Goal: Task Accomplishment & Management: Use online tool/utility

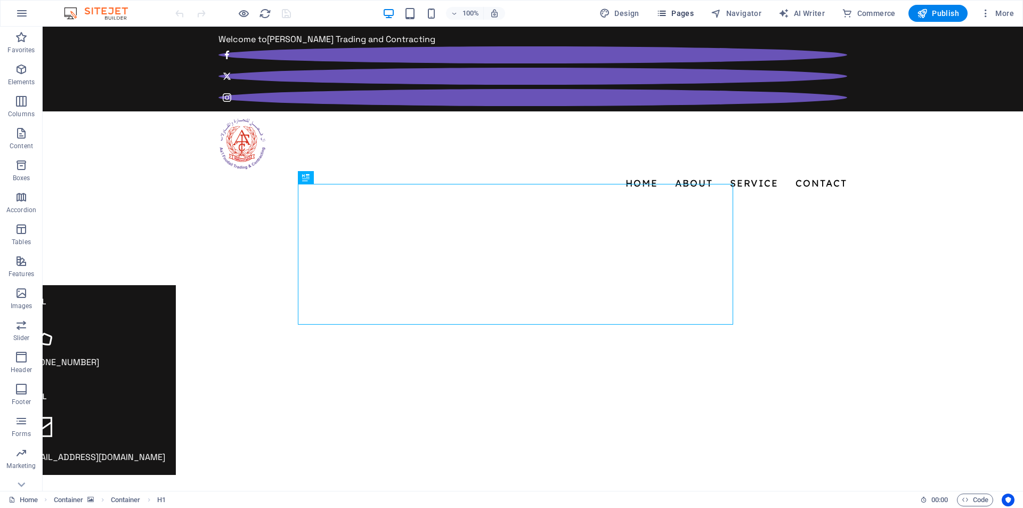
click at [678, 10] on span "Pages" at bounding box center [674, 13] width 37 height 11
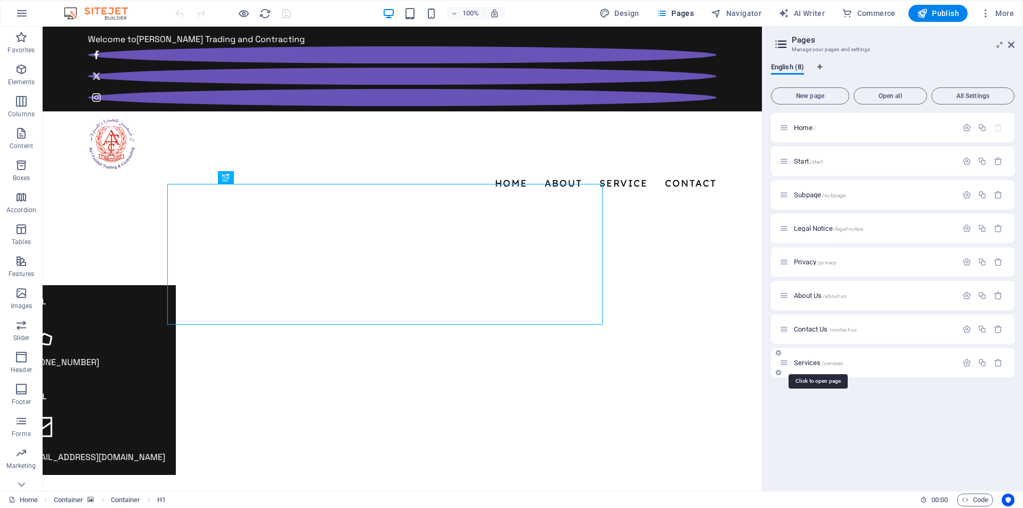
click at [804, 363] on span "Services /services" at bounding box center [818, 362] width 49 height 8
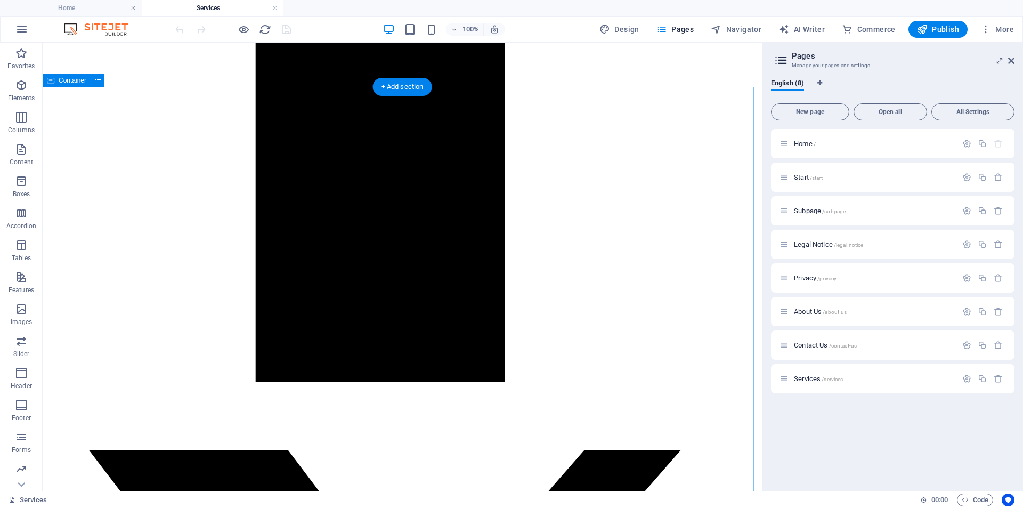
scroll to position [1065, 0]
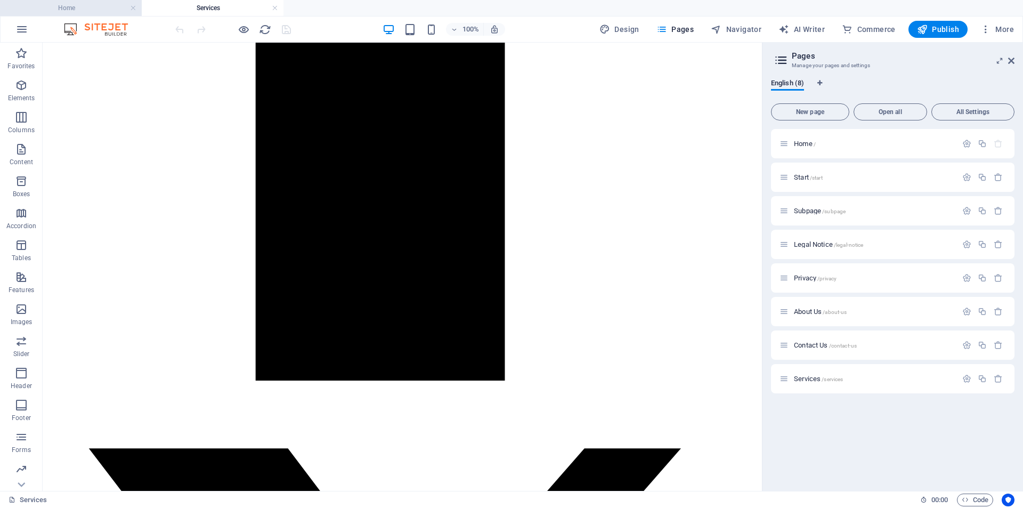
click at [71, 6] on h4 "Home" at bounding box center [71, 8] width 142 height 12
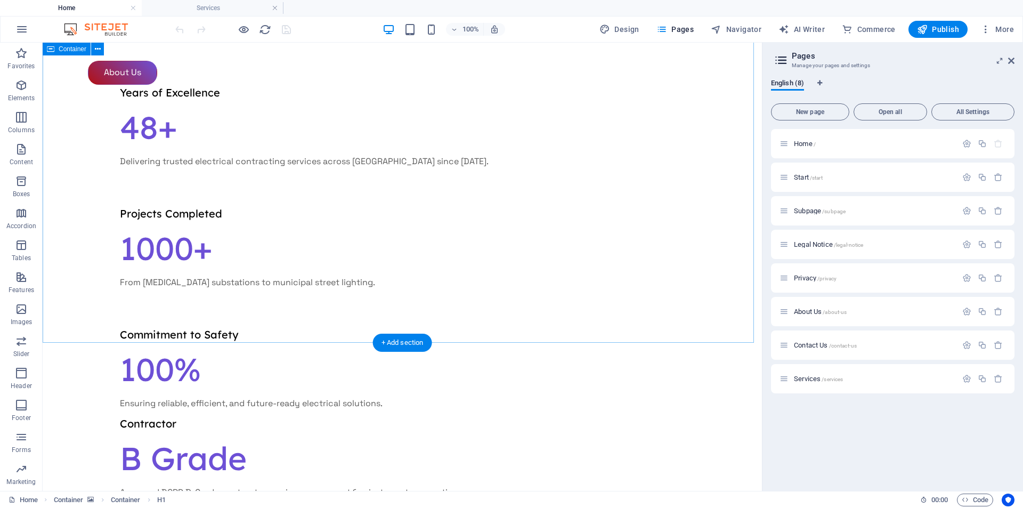
scroll to position [1544, 0]
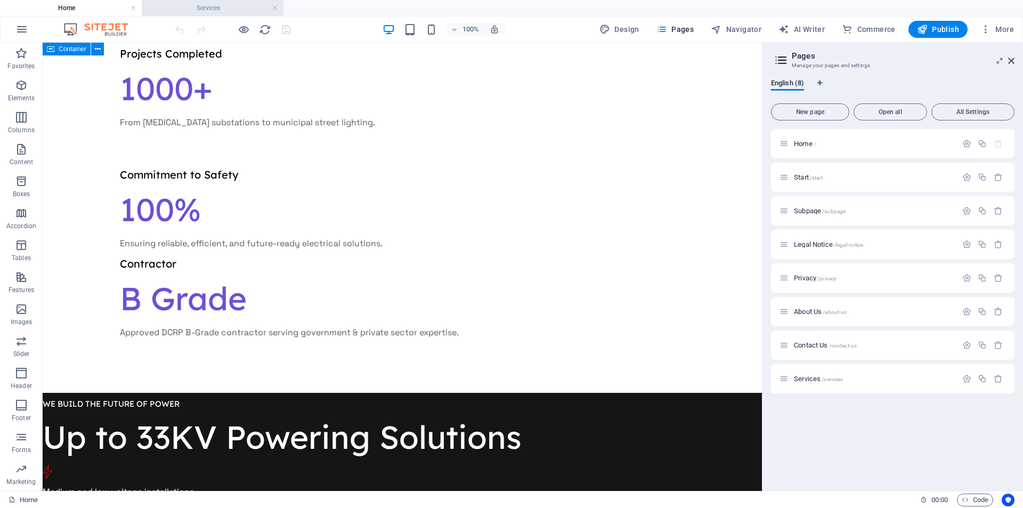
click at [216, 8] on h4 "Services" at bounding box center [213, 8] width 142 height 12
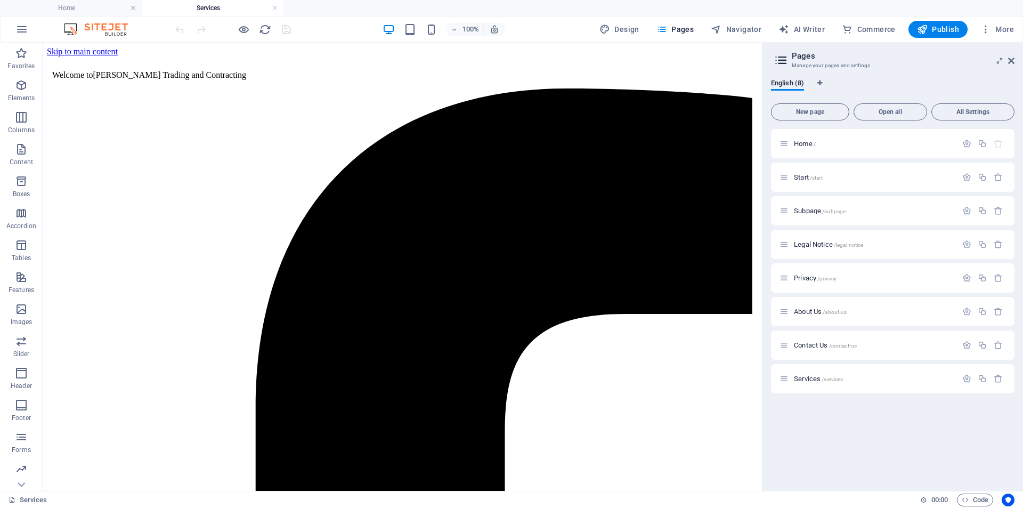
scroll to position [1065, 0]
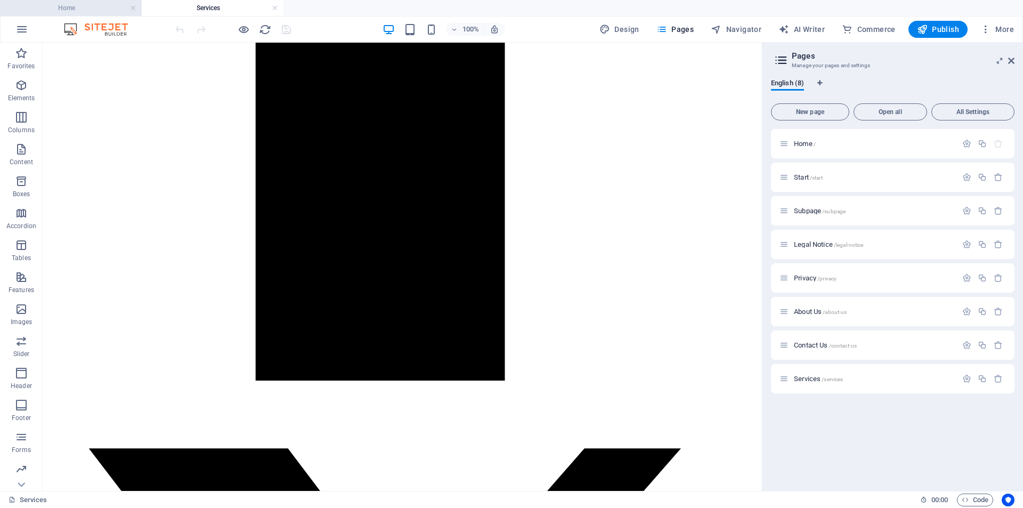
click at [100, 12] on h4 "Home" at bounding box center [71, 8] width 142 height 12
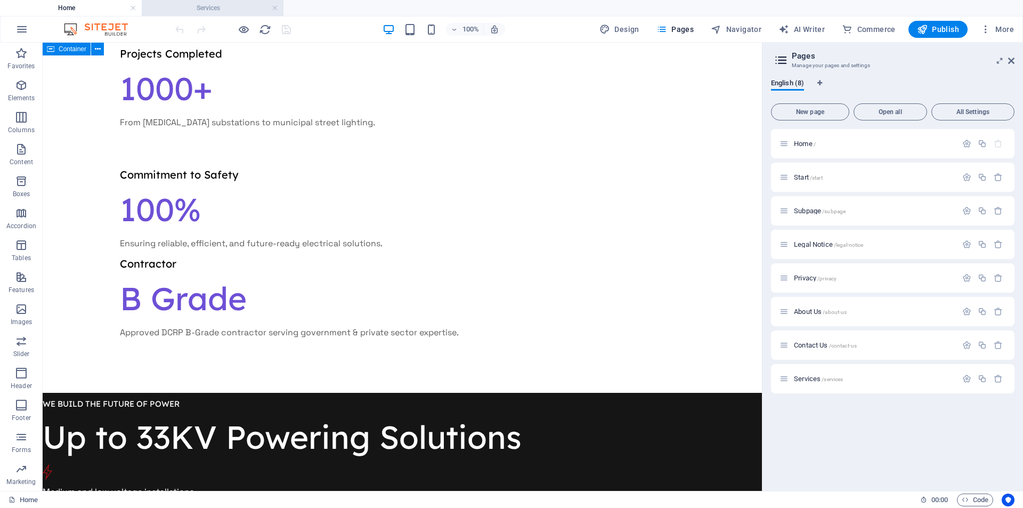
click at [184, 13] on h4 "Services" at bounding box center [213, 8] width 142 height 12
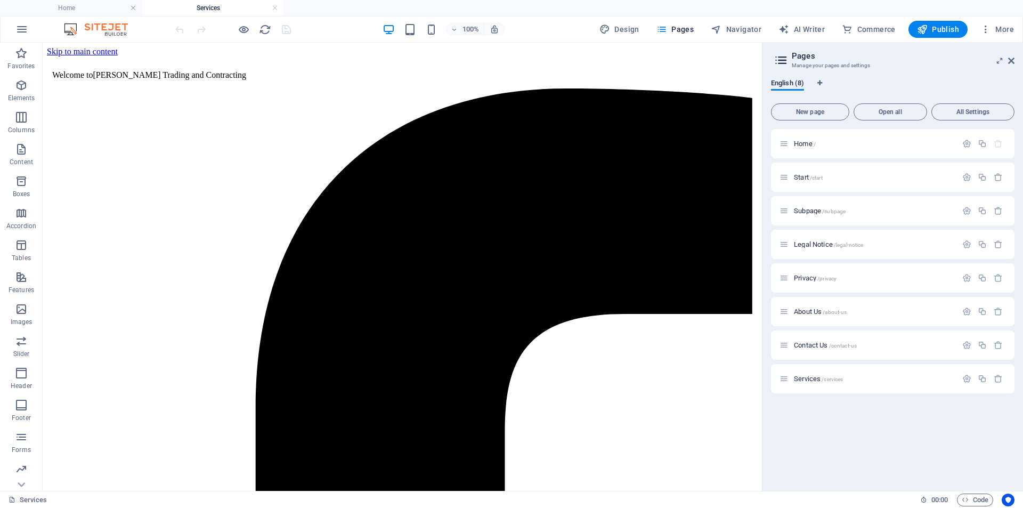
scroll to position [1065, 0]
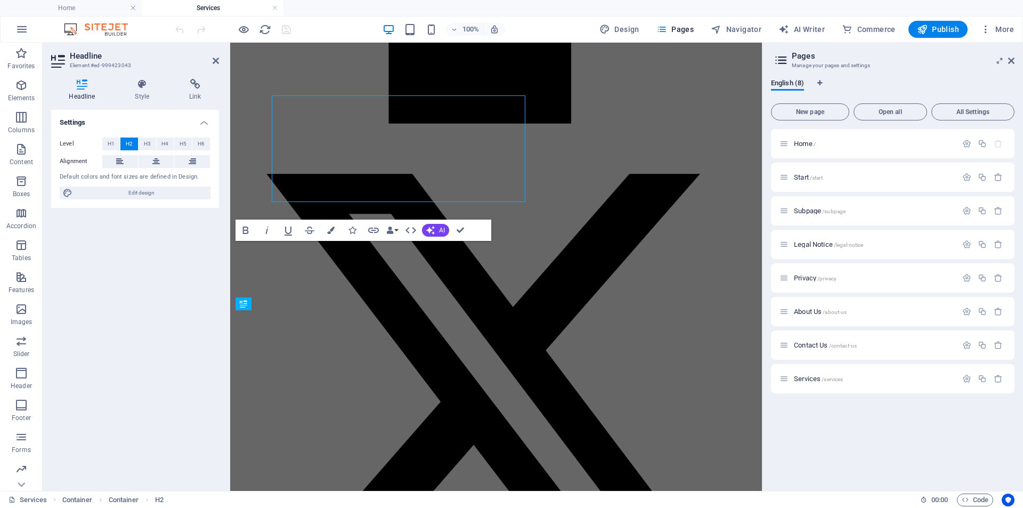
scroll to position [1048, 0]
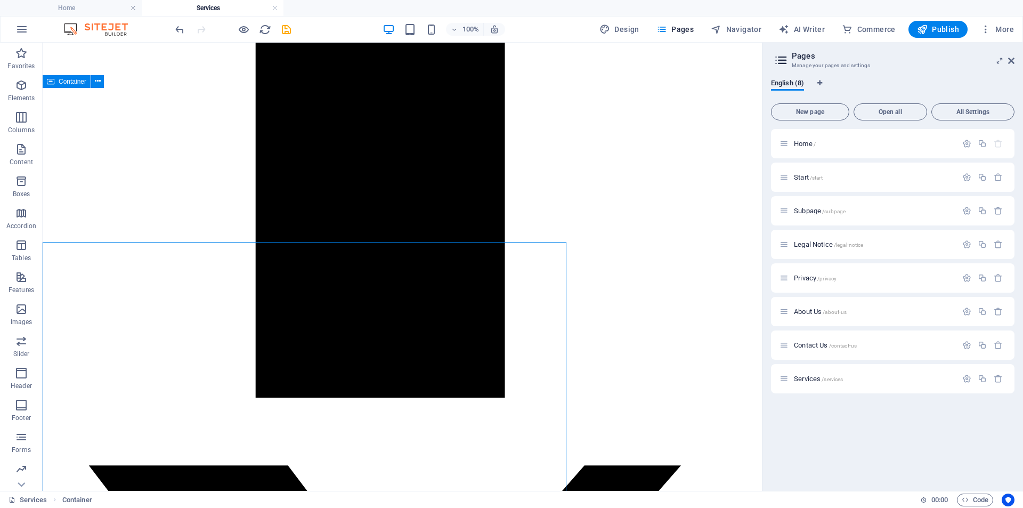
scroll to position [967, 0]
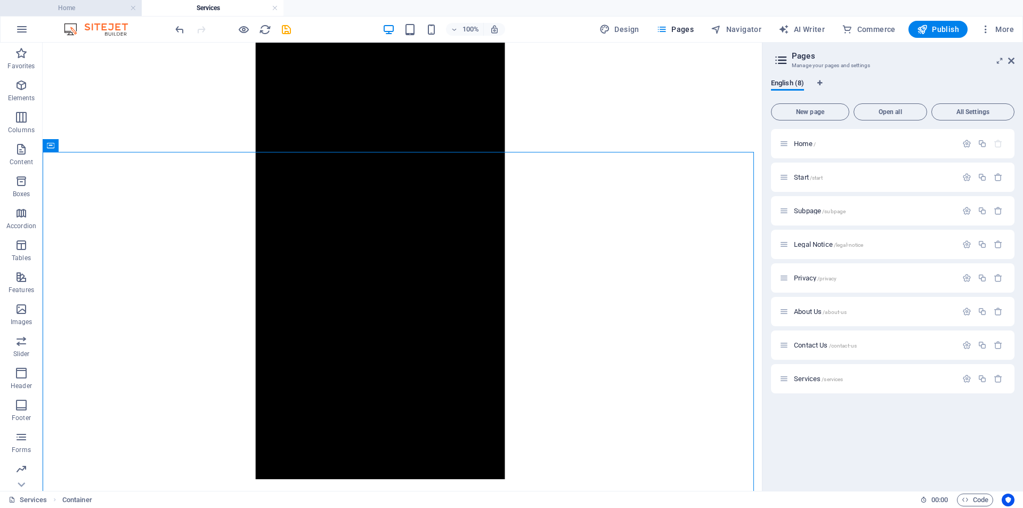
click at [102, 7] on h4 "Home" at bounding box center [71, 8] width 142 height 12
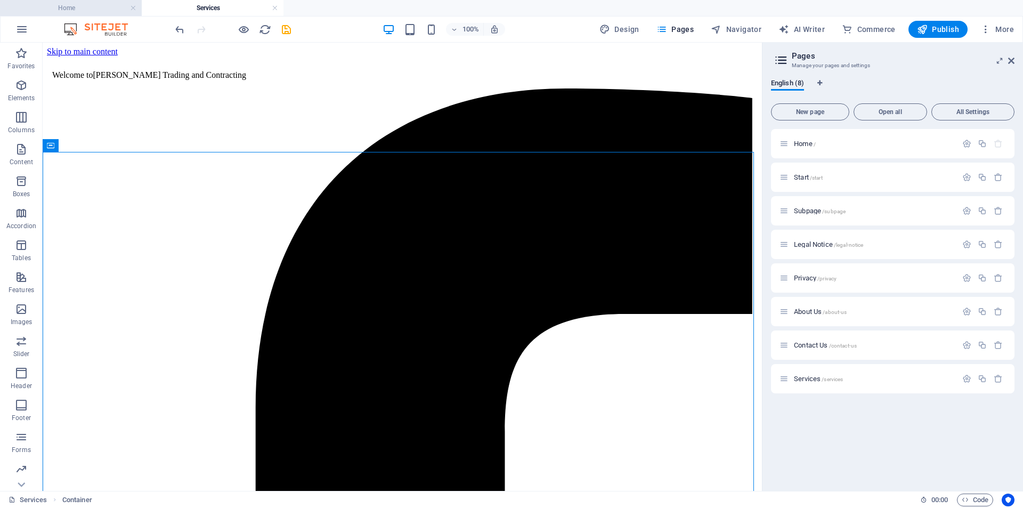
scroll to position [1544, 0]
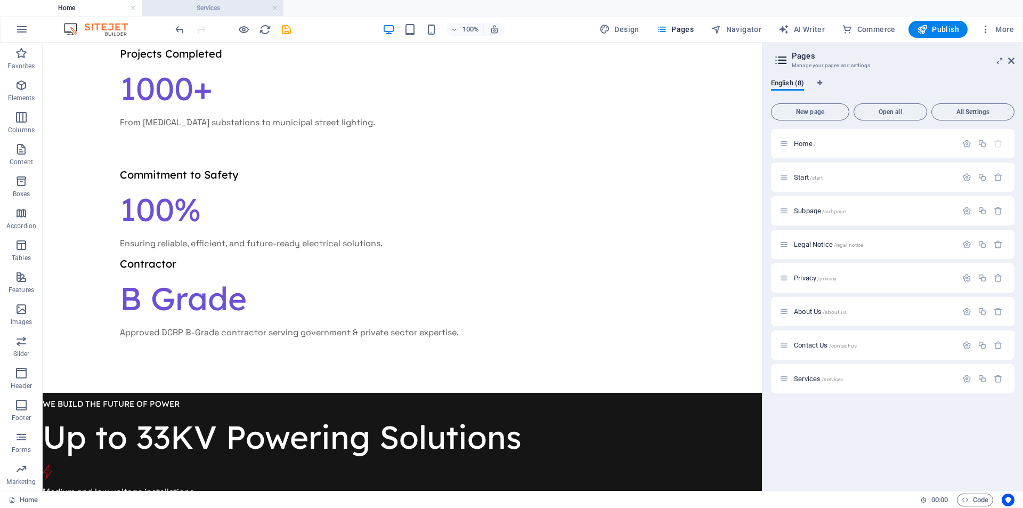
click at [215, 5] on h4 "Services" at bounding box center [213, 8] width 142 height 12
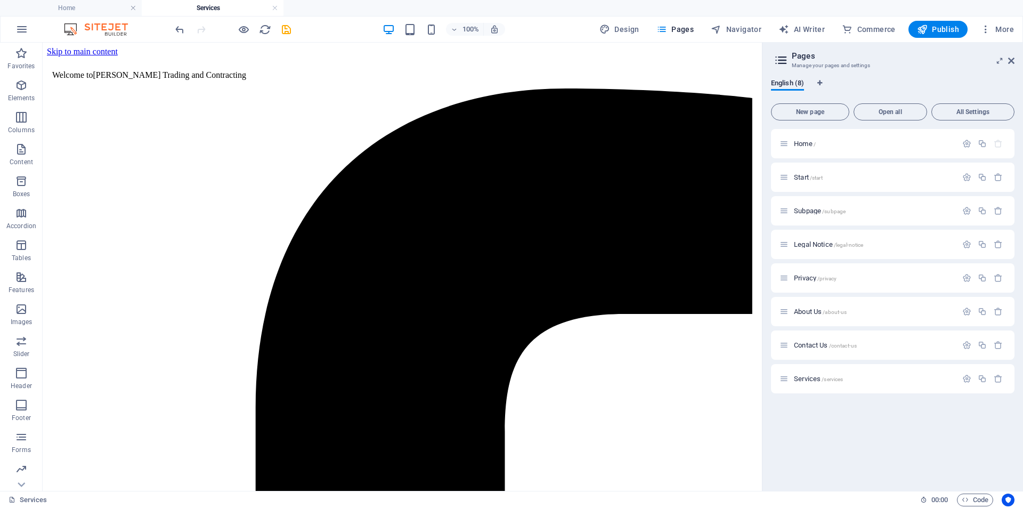
scroll to position [967, 0]
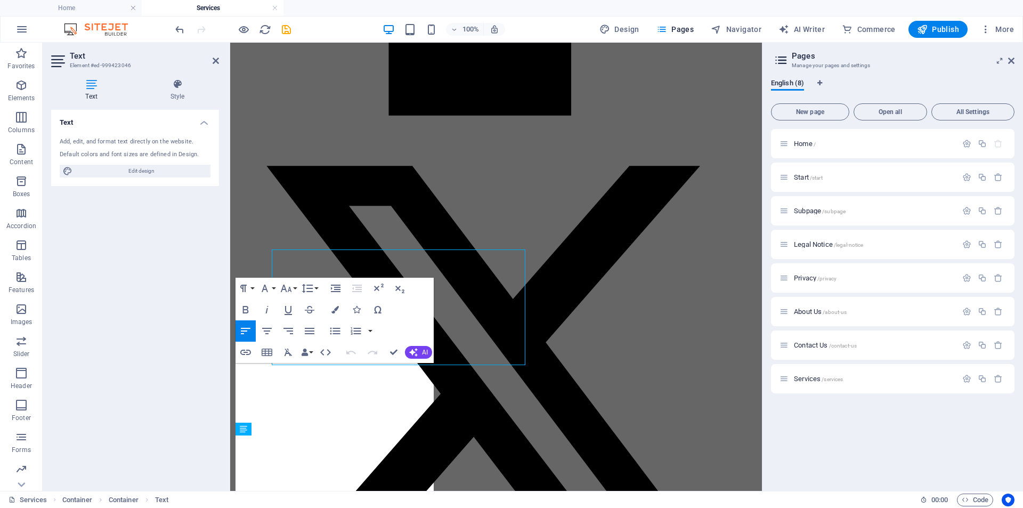
scroll to position [1065, 0]
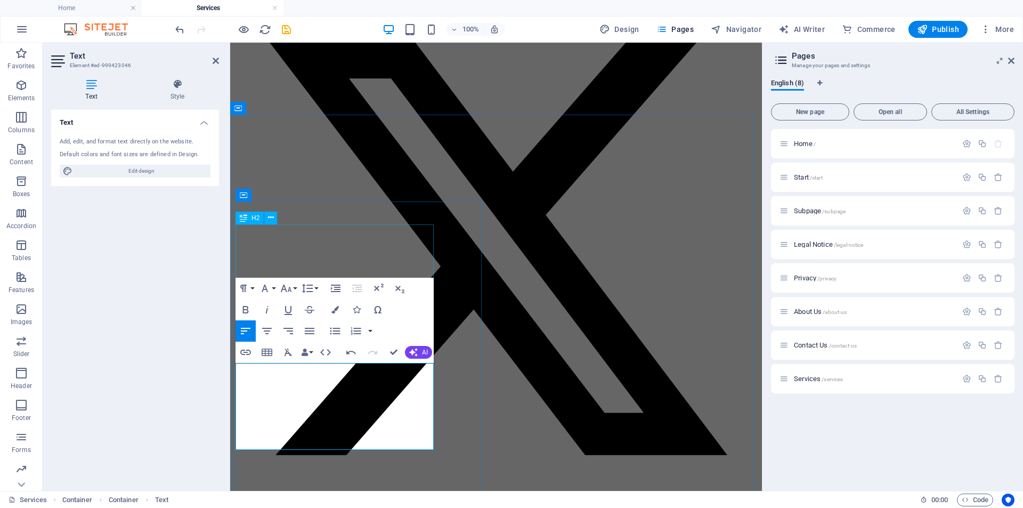
scroll to position [2380, 2]
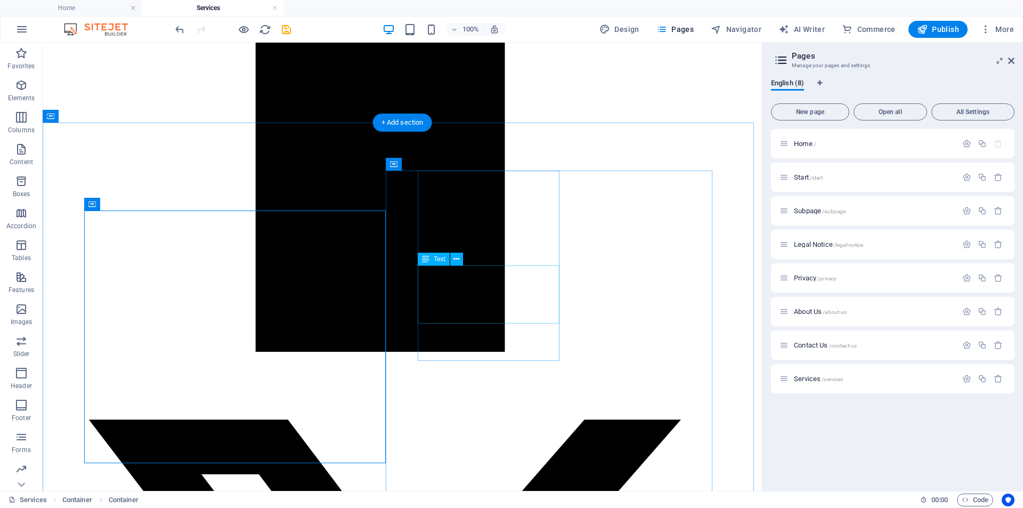
scroll to position [996, 0]
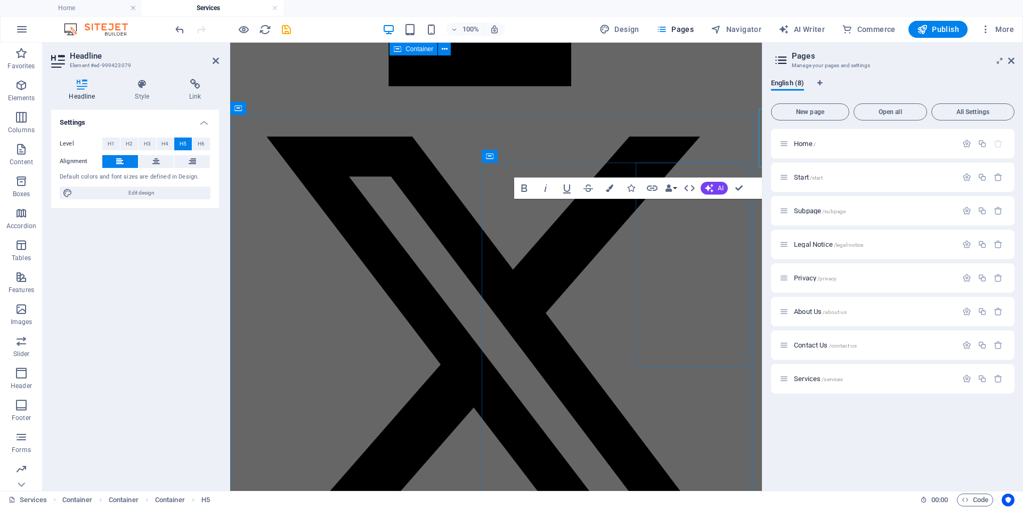
scroll to position [1094, 0]
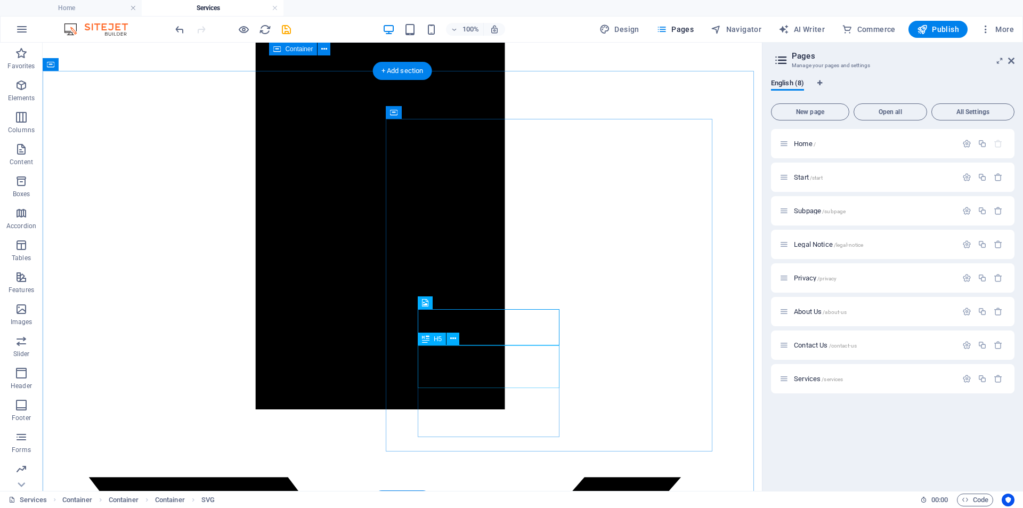
scroll to position [1102, 0]
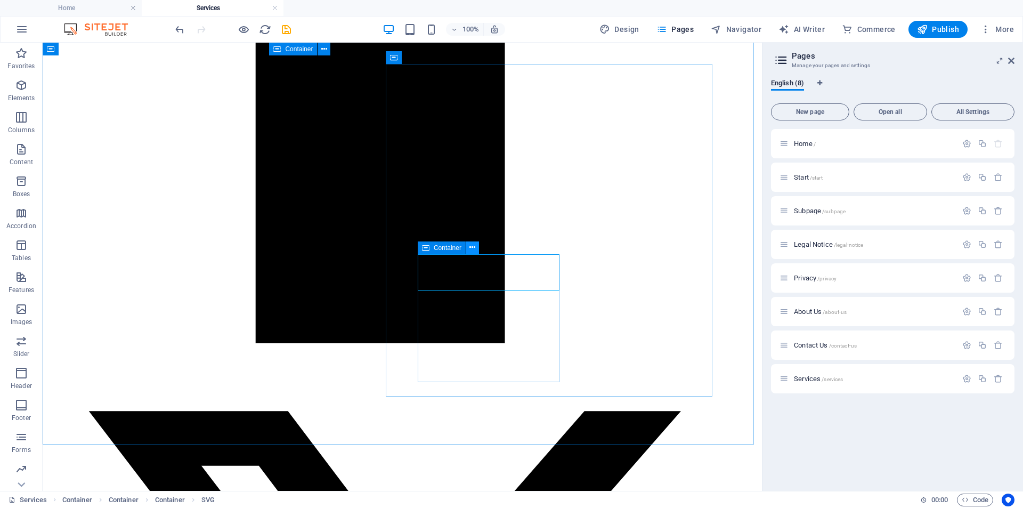
click at [475, 249] on icon at bounding box center [472, 247] width 6 height 11
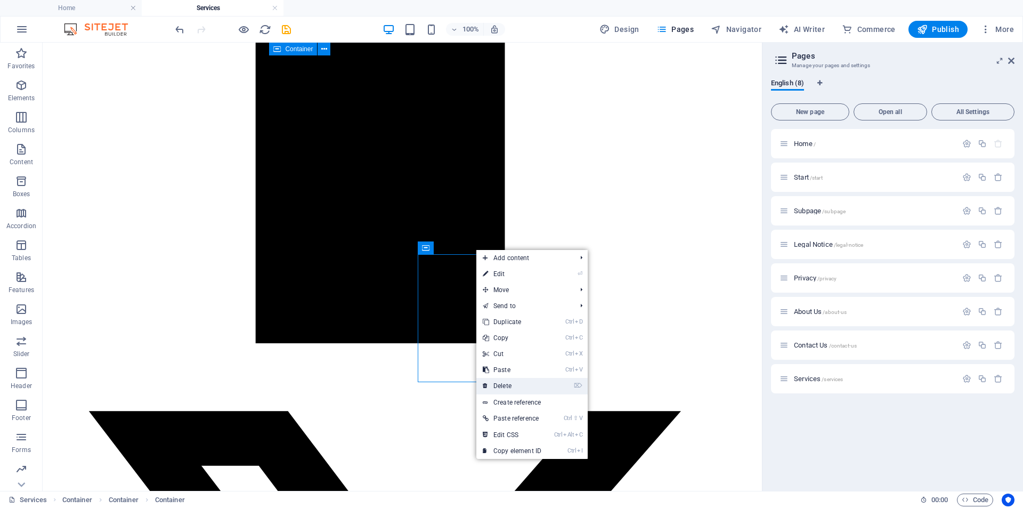
click at [512, 382] on link "⌦ Delete" at bounding box center [511, 386] width 71 height 16
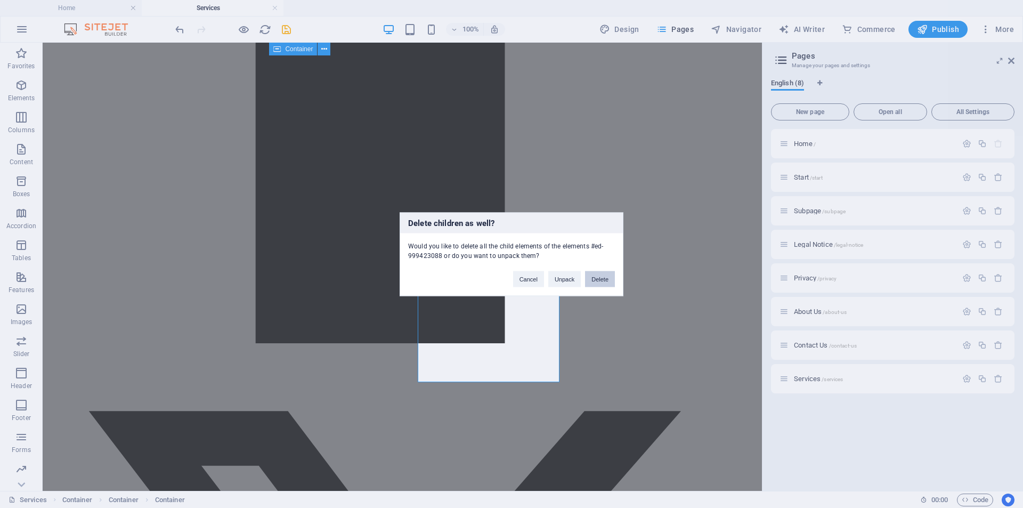
click at [597, 279] on button "Delete" at bounding box center [600, 279] width 30 height 16
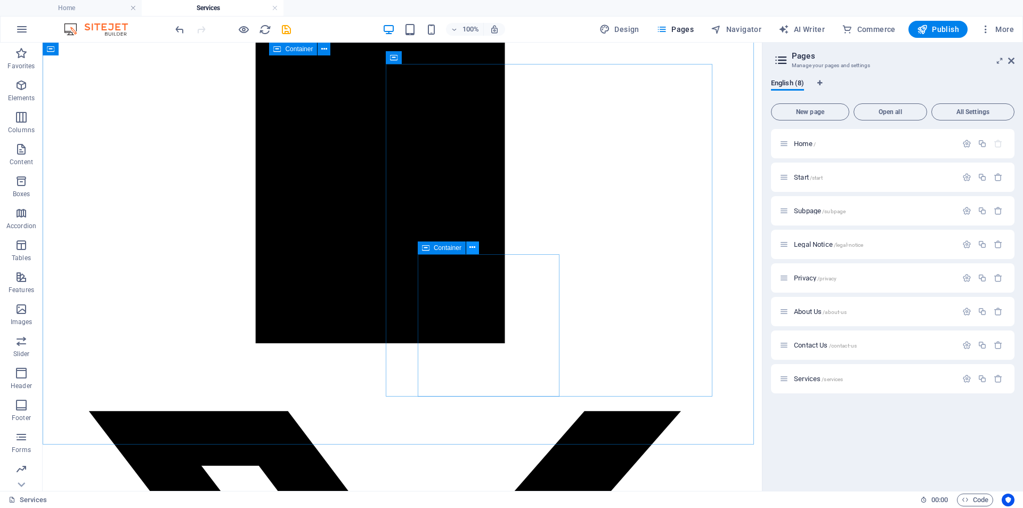
click at [471, 250] on icon at bounding box center [472, 247] width 6 height 11
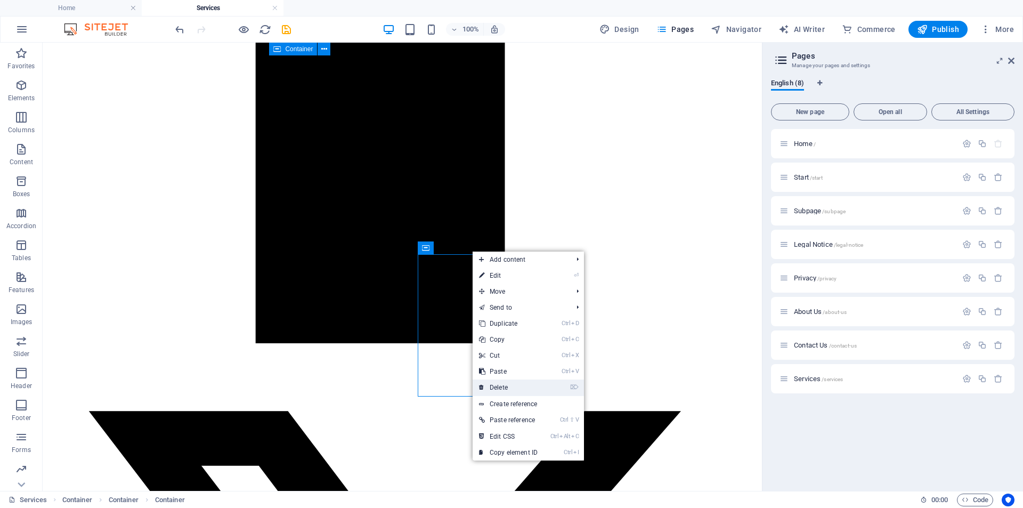
click at [506, 387] on link "⌦ Delete" at bounding box center [507, 387] width 71 height 16
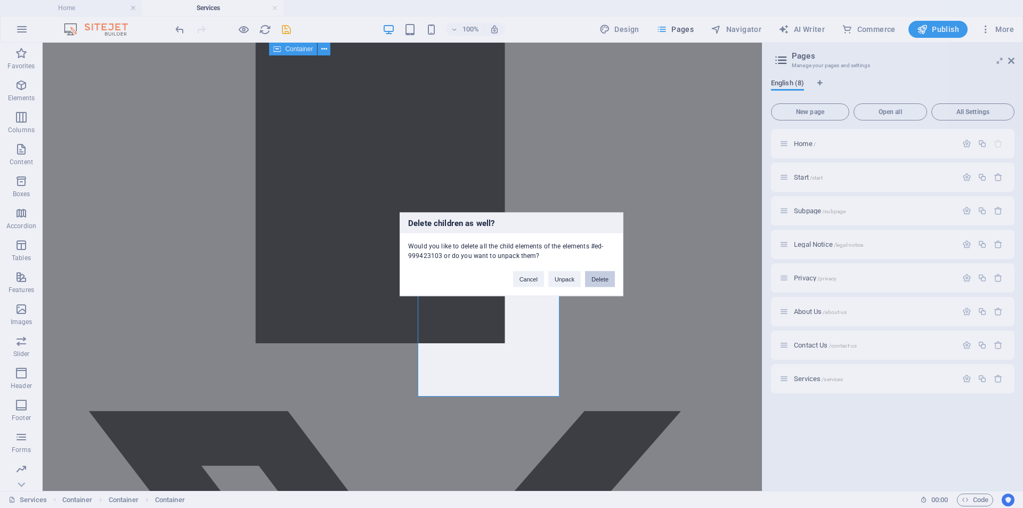
click at [599, 279] on button "Delete" at bounding box center [600, 279] width 30 height 16
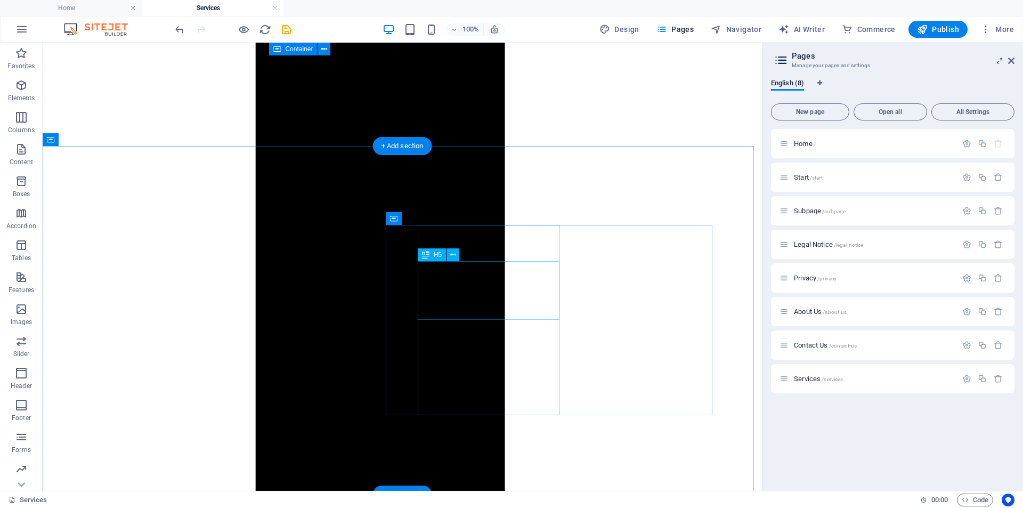
scroll to position [903, 0]
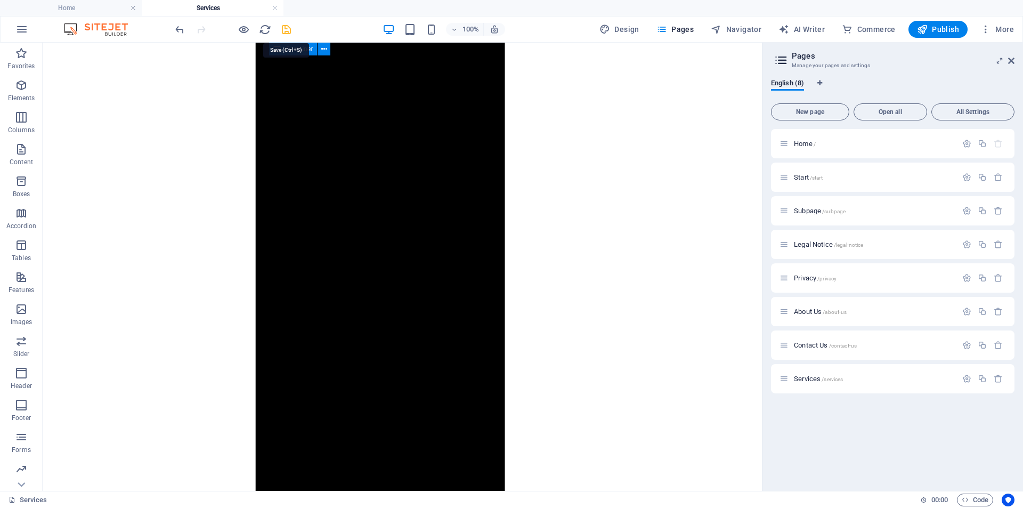
click at [283, 32] on icon "save" at bounding box center [286, 29] width 12 height 12
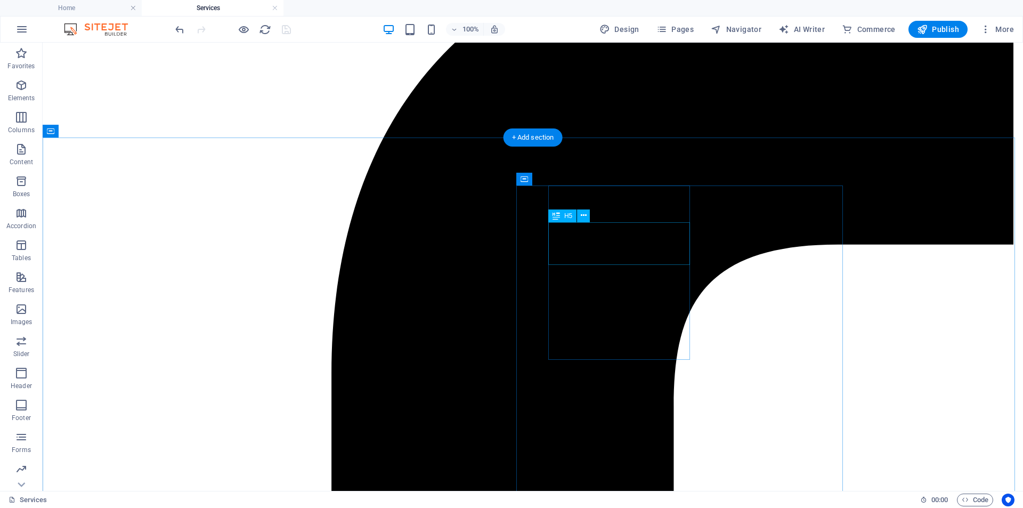
scroll to position [160, 0]
